Goal: Transaction & Acquisition: Purchase product/service

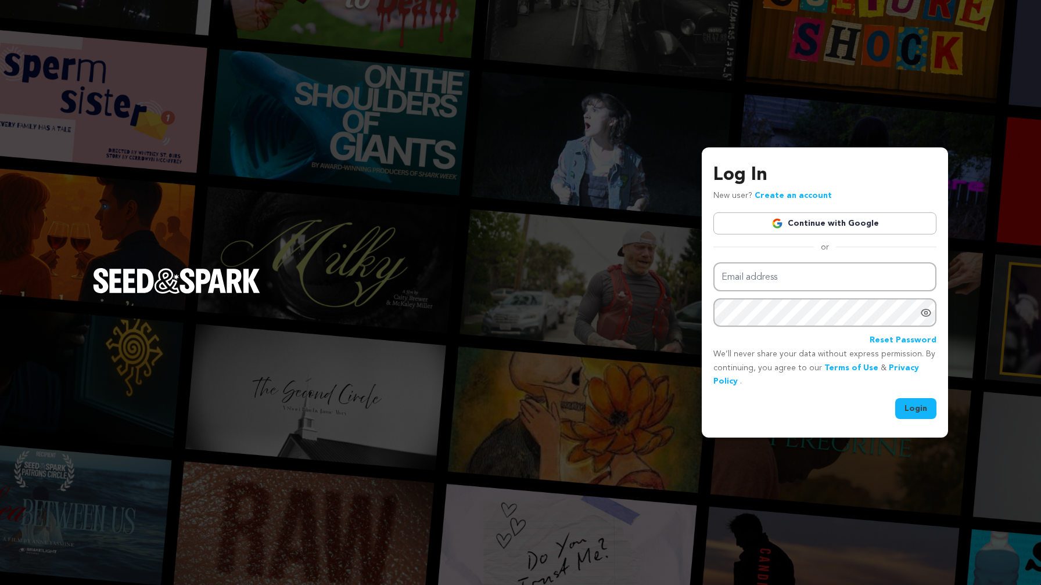
click at [876, 222] on link "Continue with Google" at bounding box center [824, 224] width 223 height 22
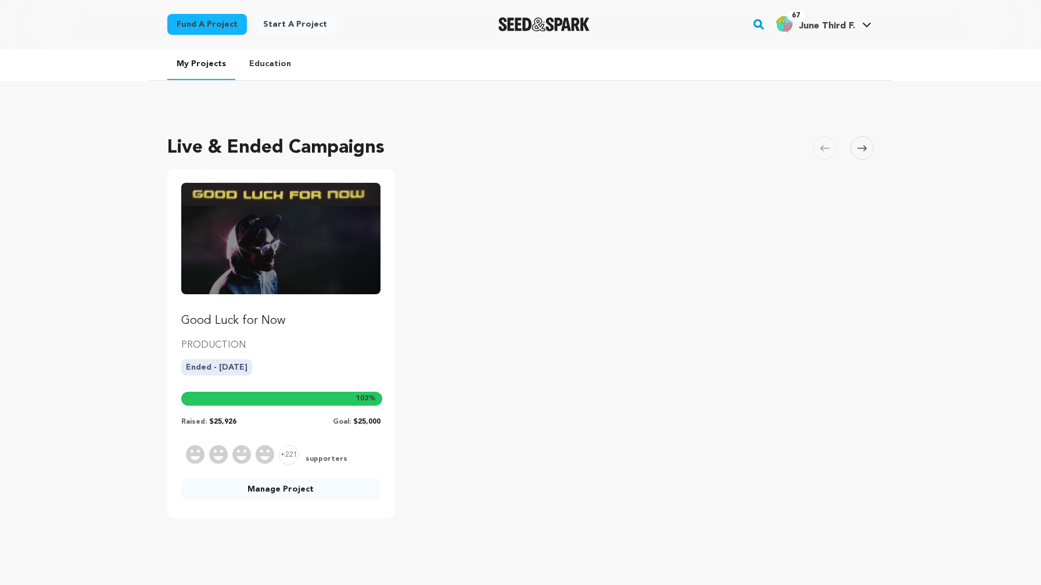
click at [238, 234] on img "Fund Good Luck for Now" at bounding box center [280, 238] width 199 height 111
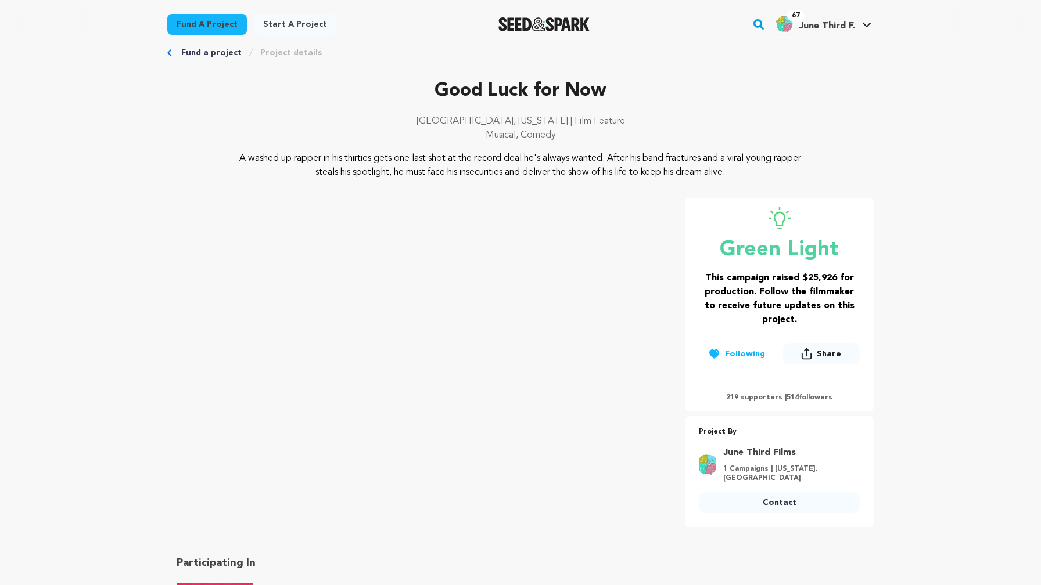
scroll to position [26, 0]
